Goal: Task Accomplishment & Management: Complete application form

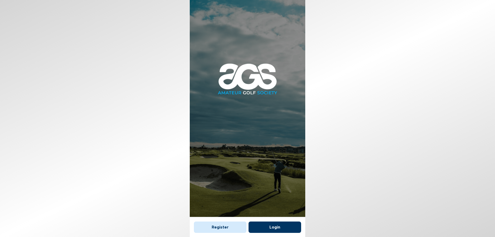
click at [277, 228] on button "Login" at bounding box center [275, 227] width 53 height 11
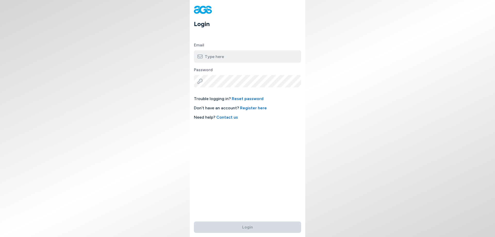
click at [227, 54] on input "email" at bounding box center [247, 56] width 107 height 12
type input "[EMAIL_ADDRESS][PERSON_NAME][DOMAIN_NAME]"
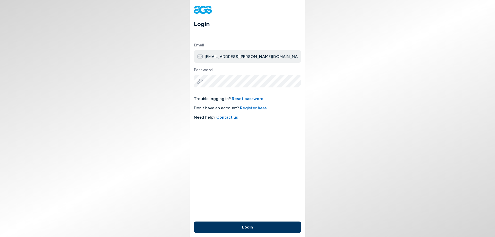
click at [250, 227] on button "Login" at bounding box center [247, 227] width 107 height 11
click at [246, 226] on button "Login" at bounding box center [247, 227] width 107 height 11
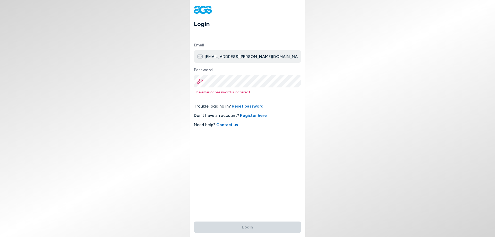
click at [249, 117] on link "Register here" at bounding box center [253, 115] width 27 height 5
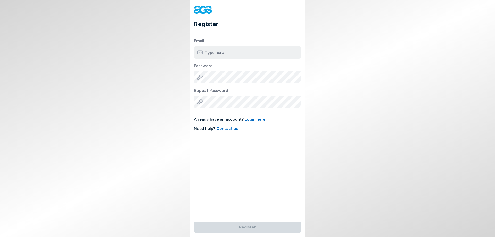
click at [227, 52] on input "email" at bounding box center [247, 52] width 107 height 12
type input "[EMAIL_ADDRESS][PERSON_NAME][DOMAIN_NAME]"
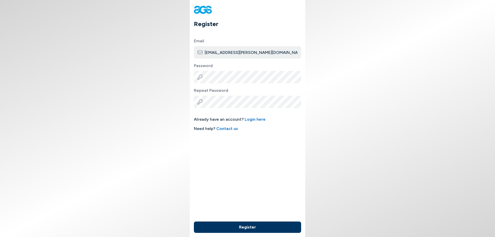
click at [243, 228] on button "Register" at bounding box center [247, 227] width 107 height 11
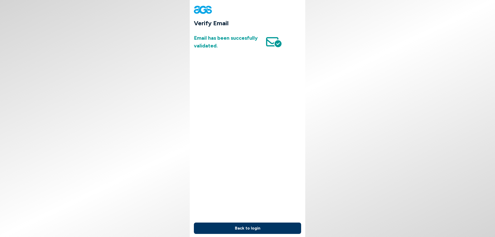
click at [244, 229] on button "Back to login" at bounding box center [247, 228] width 107 height 11
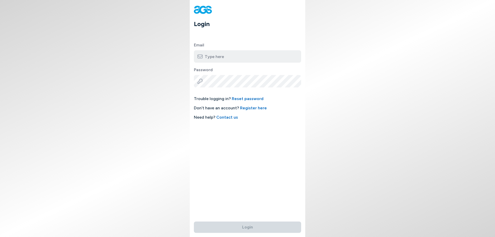
click at [215, 58] on input "email" at bounding box center [247, 56] width 107 height 12
type input "[EMAIL_ADDRESS][PERSON_NAME][DOMAIN_NAME]"
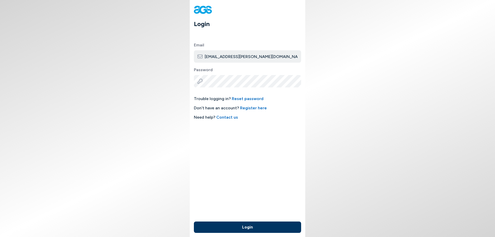
click at [245, 226] on button "Login" at bounding box center [247, 227] width 107 height 11
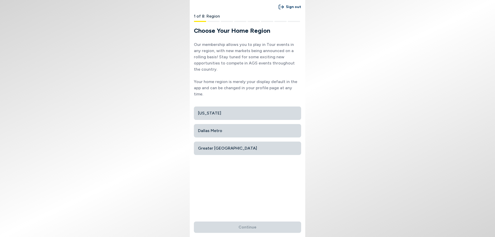
click at [221, 126] on span "Dallas Metro" at bounding box center [247, 130] width 99 height 9
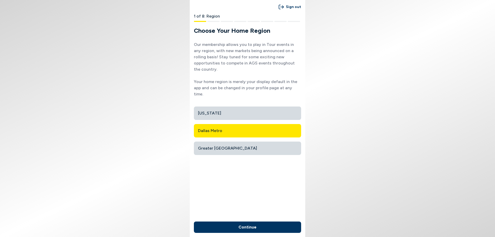
click at [245, 226] on button "Continue" at bounding box center [247, 227] width 107 height 11
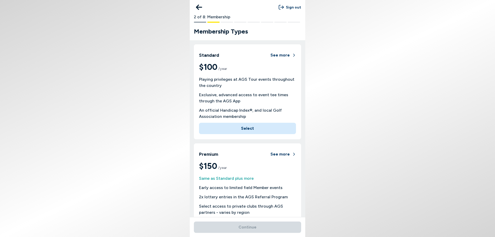
click at [199, 7] on icon at bounding box center [199, 7] width 6 height 5
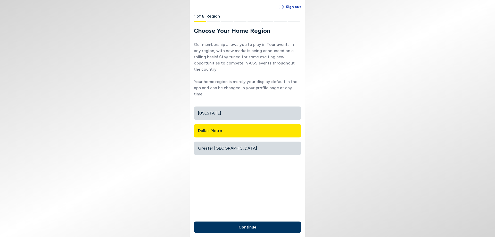
click at [292, 7] on button "Sign out" at bounding box center [290, 7] width 22 height 10
